Goal: Go to known website: Access a specific website the user already knows

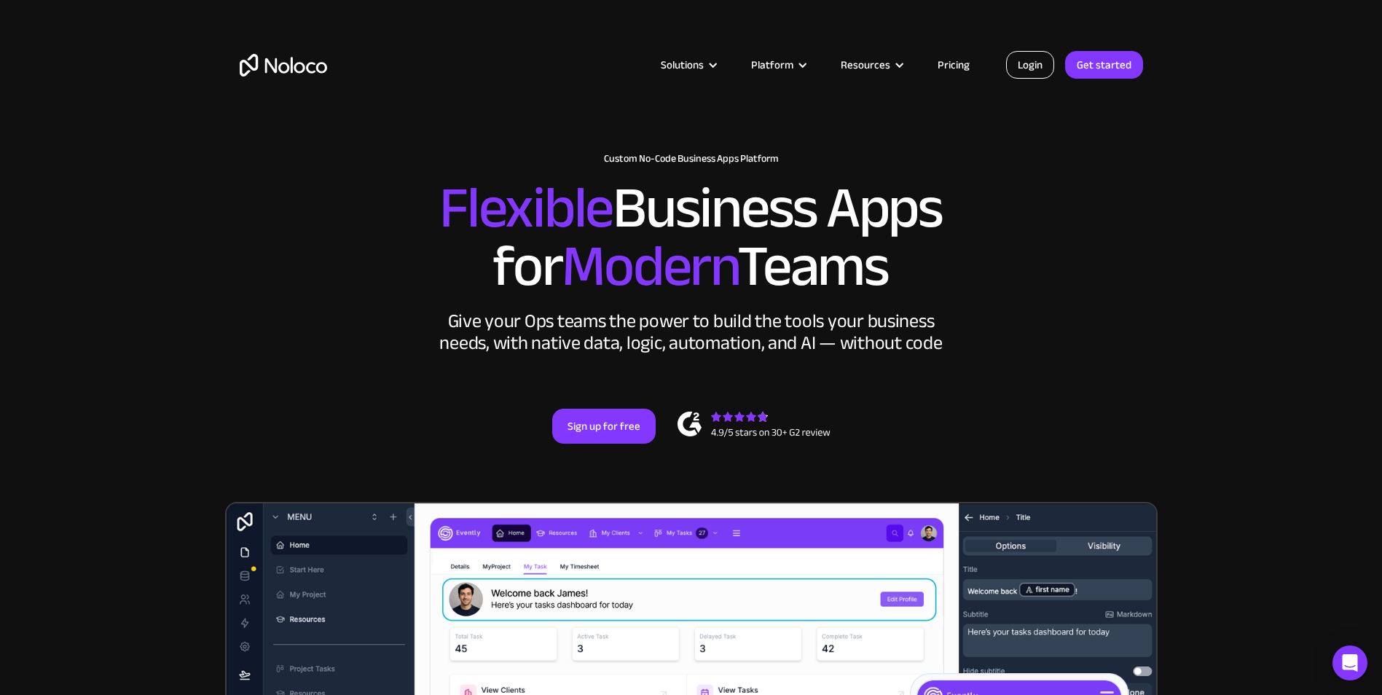
click at [1030, 65] on link "Login" at bounding box center [1030, 65] width 48 height 28
drag, startPoint x: 952, startPoint y: 149, endPoint x: 959, endPoint y: 146, distance: 7.8
click at [952, 149] on div "New: Connect Noloco to Stripe Custom No-Code Business Apps Platform Flexible Bu…" at bounding box center [691, 298] width 933 height 378
click at [1025, 61] on link "Login" at bounding box center [1030, 65] width 48 height 28
